Goal: Task Accomplishment & Management: Manage account settings

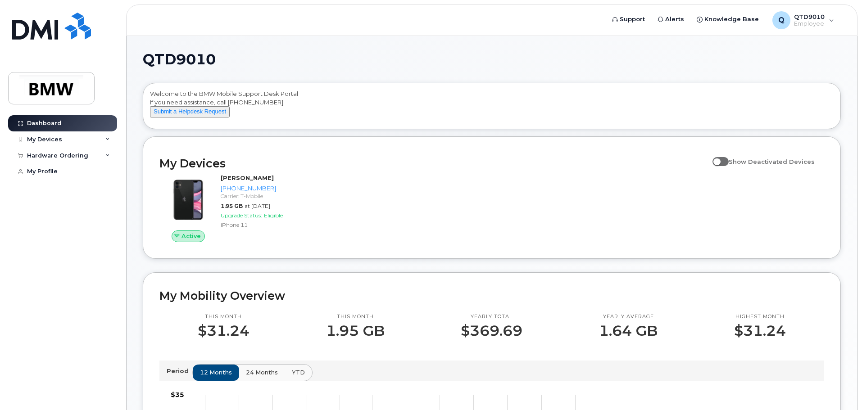
scroll to position [45, 0]
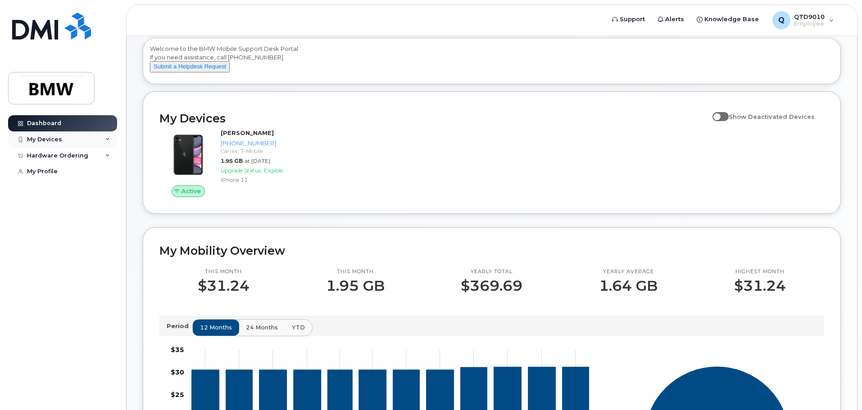
click at [96, 138] on div "My Devices" at bounding box center [62, 140] width 109 height 16
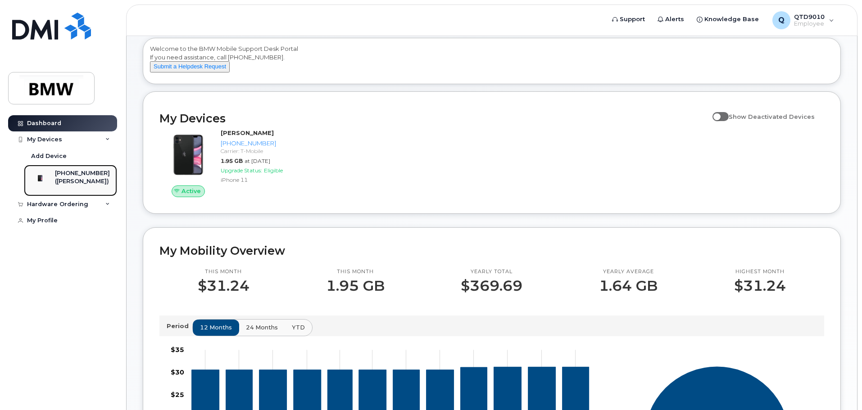
click at [88, 176] on div "[PHONE_NUMBER]" at bounding box center [82, 173] width 55 height 8
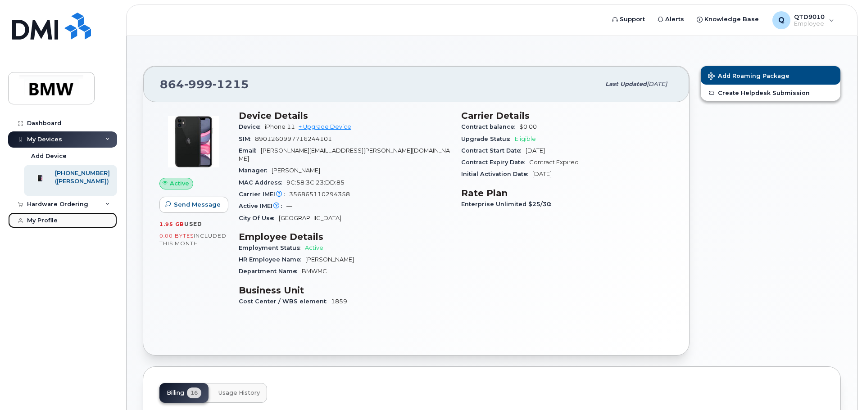
click at [56, 222] on div "My Profile" at bounding box center [42, 220] width 31 height 7
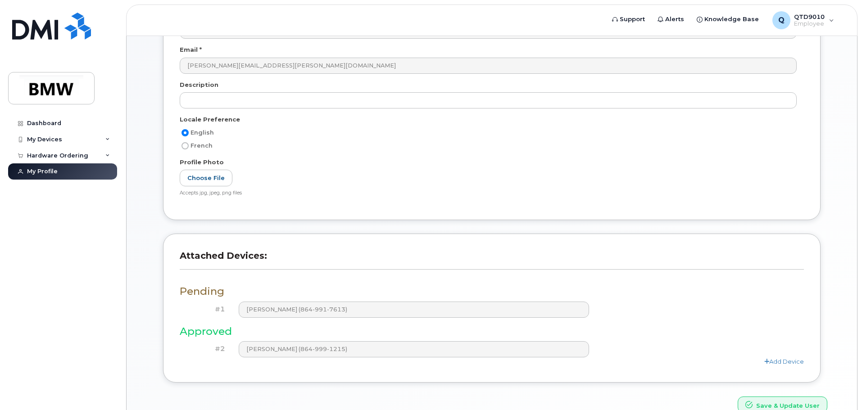
scroll to position [164, 0]
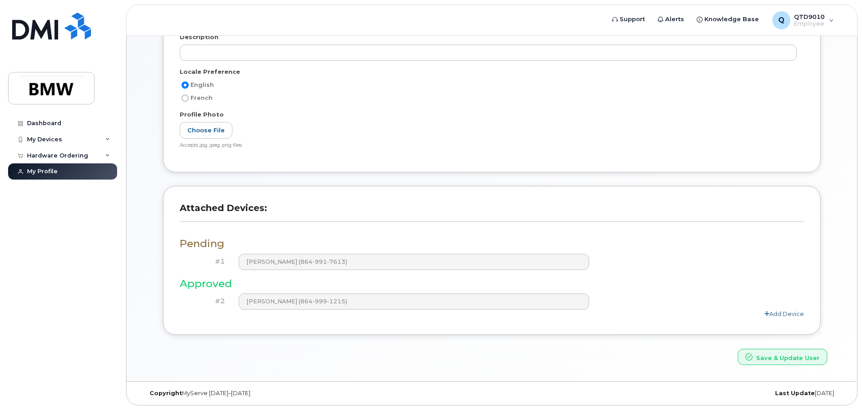
click at [783, 315] on link "Add Device" at bounding box center [784, 313] width 40 height 7
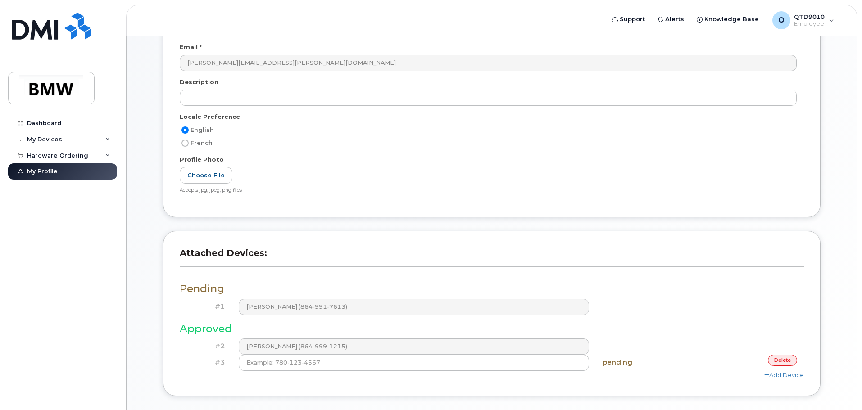
scroll to position [0, 0]
